Goal: Task Accomplishment & Management: Use online tool/utility

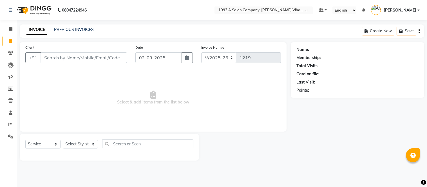
select select "4955"
select select "service"
click at [72, 144] on select "Select Stylist [PERSON_NAME] Bhakti [PERSON_NAME] [PERSON_NAME] [PERSON_NAME] […" at bounding box center [80, 144] width 35 height 9
click at [240, 106] on span "Select & add items from the list below" at bounding box center [153, 98] width 256 height 56
click at [26, 21] on div "08047224946 Select Location × 1993 A Salon Company, [PERSON_NAME] Vihar, Pune D…" at bounding box center [213, 93] width 427 height 187
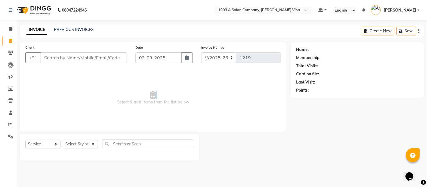
drag, startPoint x: 128, startPoint y: 99, endPoint x: 84, endPoint y: 89, distance: 45.9
click at [106, 98] on span "Select & add items from the list below" at bounding box center [153, 98] width 256 height 56
click at [82, 88] on span "Select & add items from the list below" at bounding box center [153, 98] width 256 height 56
